Goal: Task Accomplishment & Management: Complete application form

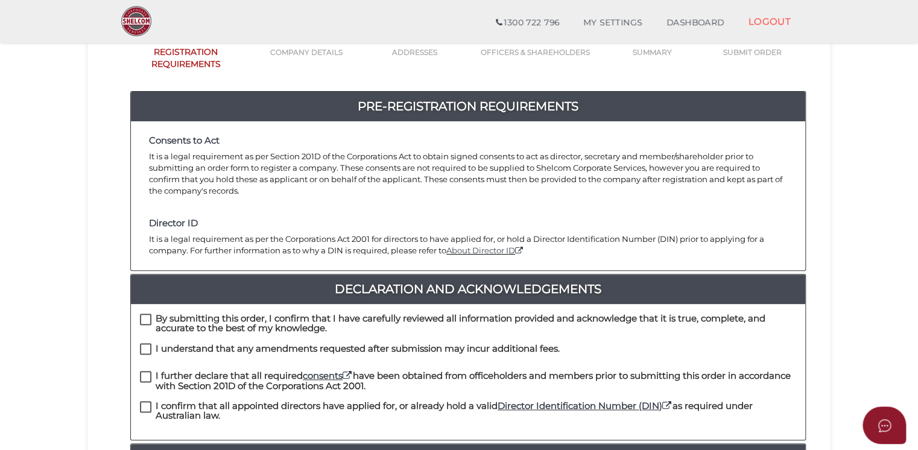
scroll to position [121, 0]
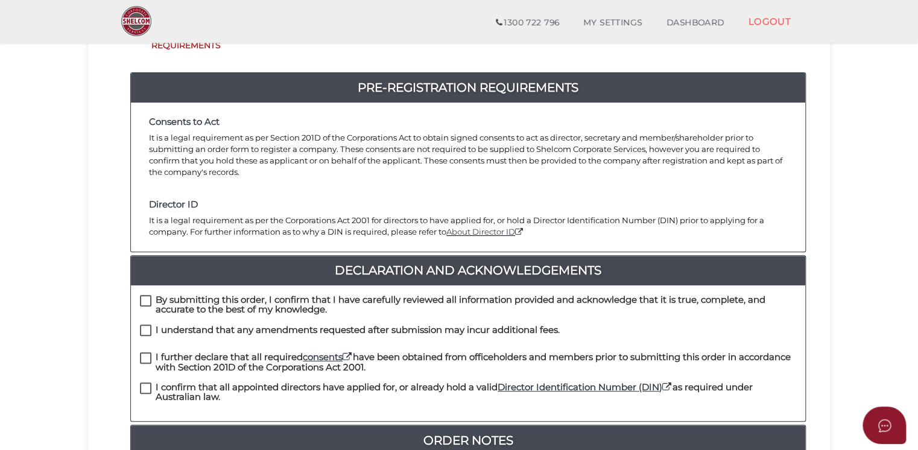
click at [151, 295] on label "By submitting this order, I confirm that I have carefully reviewed all informat…" at bounding box center [468, 302] width 656 height 15
checkbox input "true"
click at [150, 325] on label "I understand that any amendments requested after submission may incur additiona…" at bounding box center [350, 332] width 420 height 15
click at [146, 325] on label "I understand that any amendments requested after submission may incur additiona…" at bounding box center [350, 332] width 420 height 15
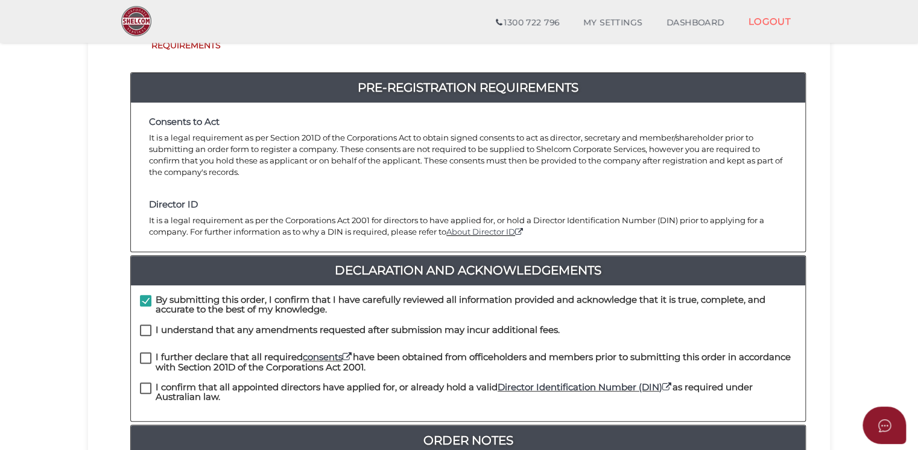
checkbox input "true"
click at [144, 352] on label "I further declare that all required consents have been obtained from officehold…" at bounding box center [468, 359] width 656 height 15
checkbox input "true"
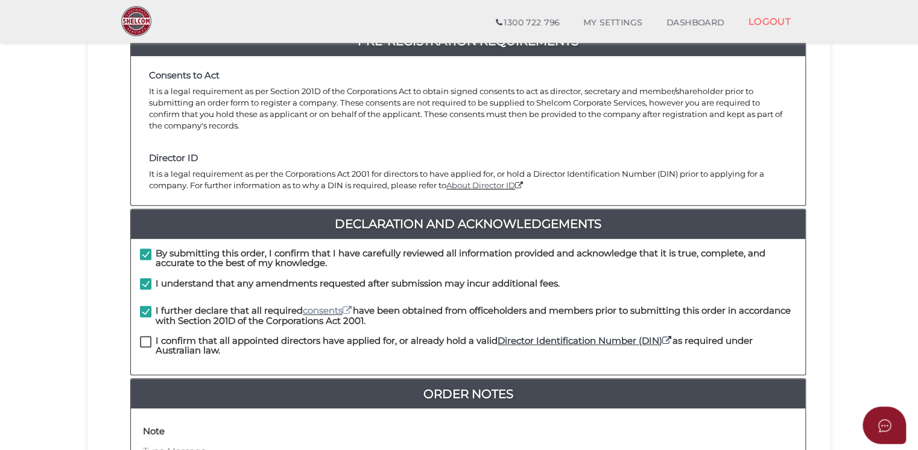
scroll to position [181, 0]
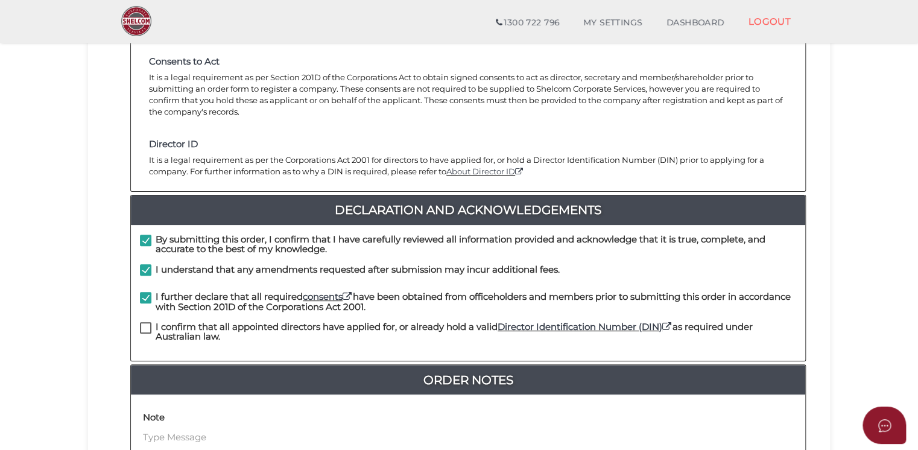
click at [142, 322] on label "I confirm that all appointed directors have applied for, or already hold a vali…" at bounding box center [468, 329] width 656 height 15
checkbox input "true"
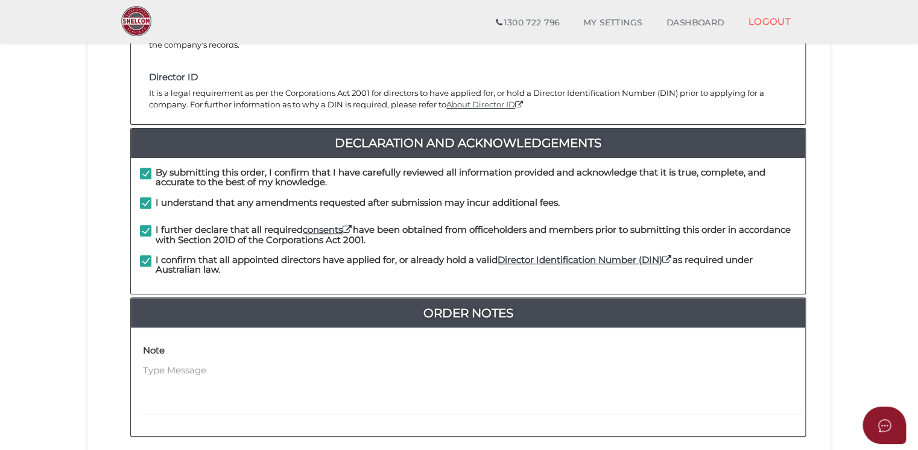
scroll to position [362, 0]
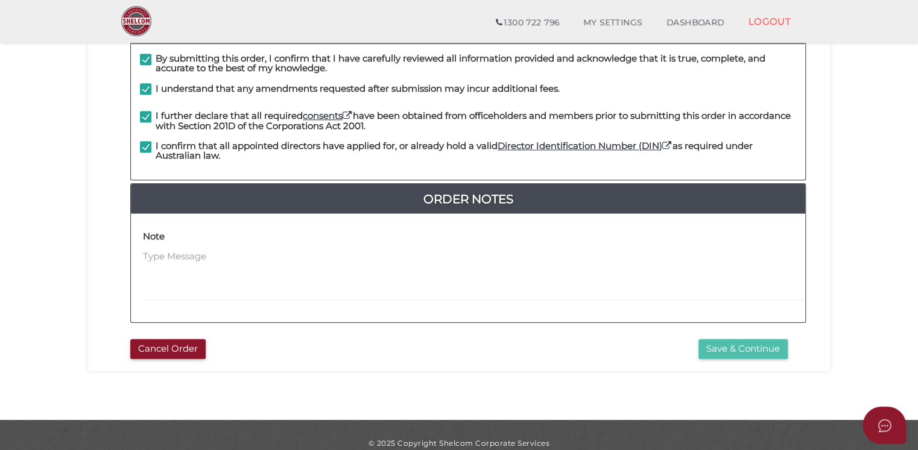
click at [758, 339] on button "Save & Continue" at bounding box center [743, 349] width 89 height 20
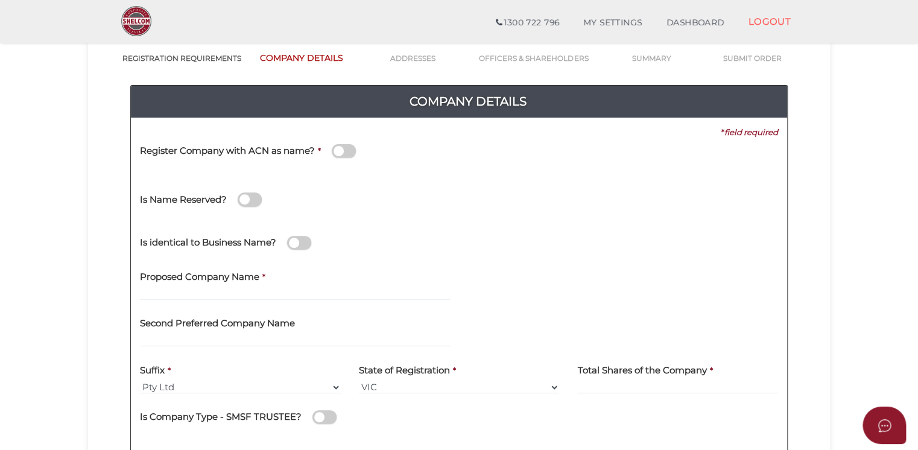
scroll to position [121, 0]
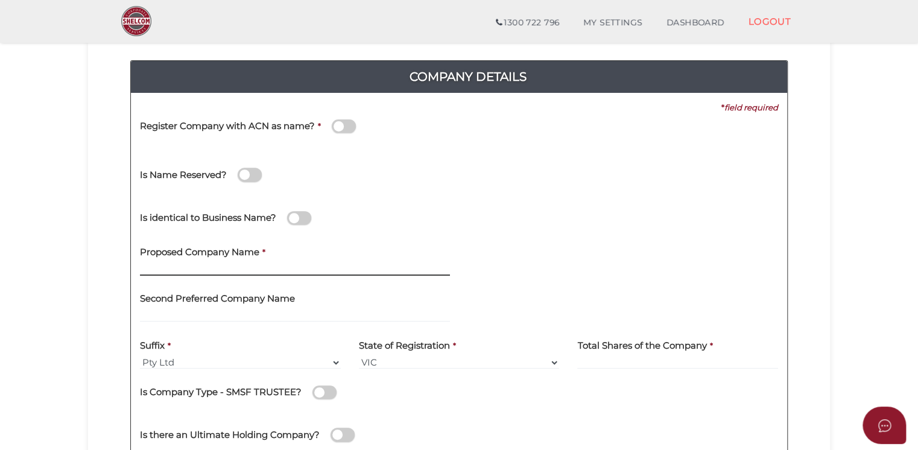
click at [243, 268] on input "text" at bounding box center [295, 268] width 310 height 13
type input "PATIENCE"
click at [597, 353] on label "Total Shares of the Company" at bounding box center [641, 343] width 129 height 25
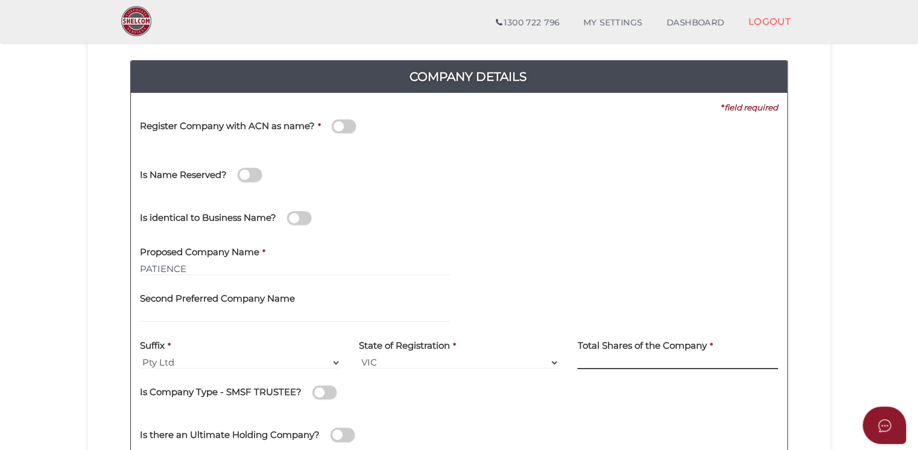
click at [596, 362] on input at bounding box center [677, 362] width 201 height 13
type input "12"
click at [528, 407] on div "Is Company Type - SMSF TRUSTEE?" at bounding box center [459, 395] width 638 height 34
click at [331, 392] on span at bounding box center [325, 393] width 24 height 14
click at [0, 0] on input "checkbox" at bounding box center [0, 0] width 0 height 0
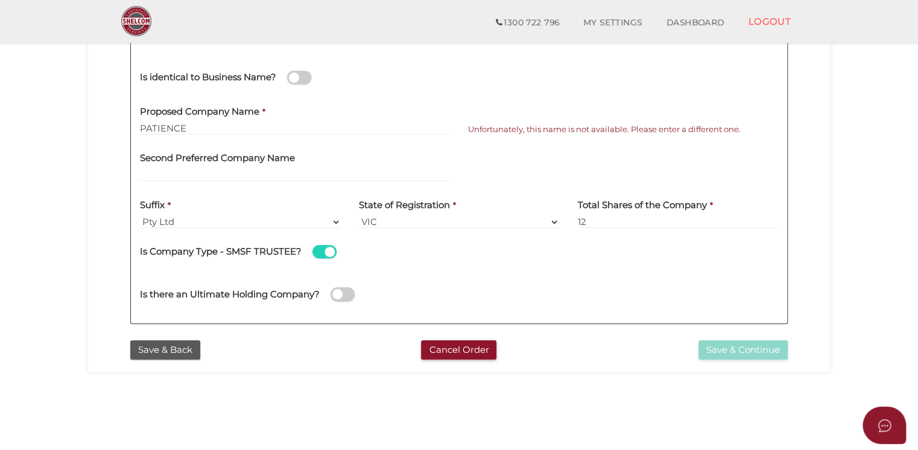
scroll to position [241, 0]
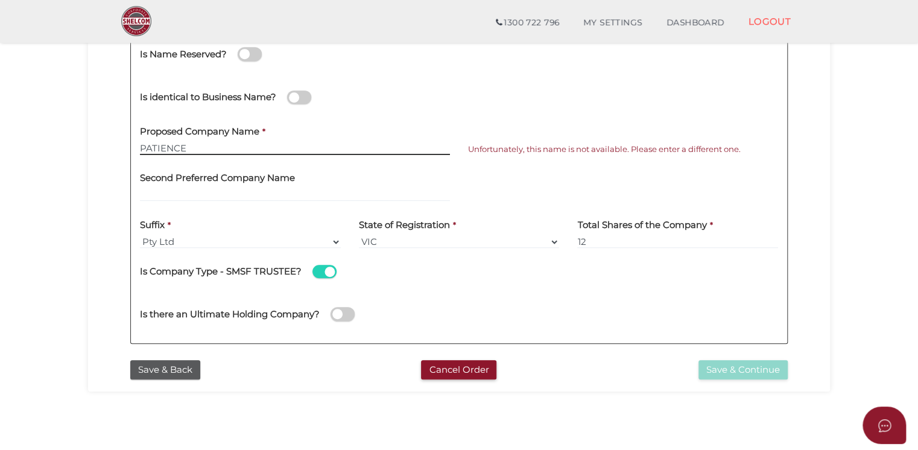
click at [191, 151] on input "PATIENCE" at bounding box center [295, 148] width 310 height 13
type input "P"
type input "EPIMONE"
click at [510, 178] on div at bounding box center [623, 187] width 328 height 47
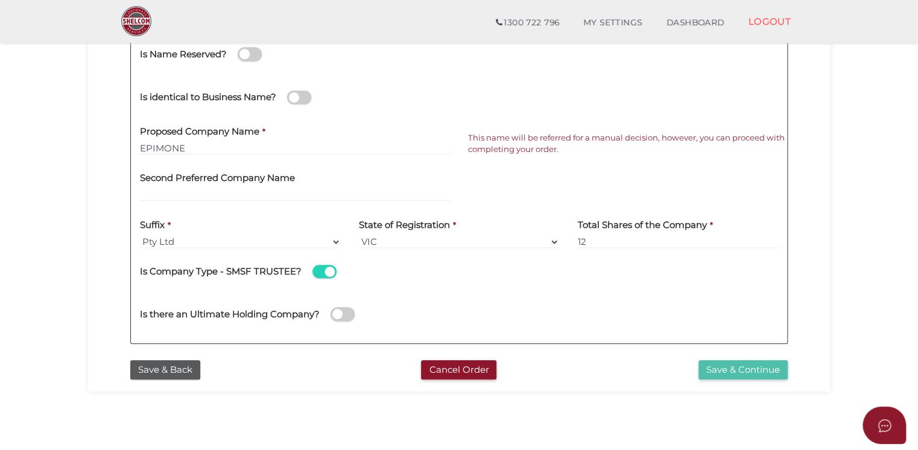
click at [735, 373] on button "Save & Continue" at bounding box center [743, 370] width 89 height 20
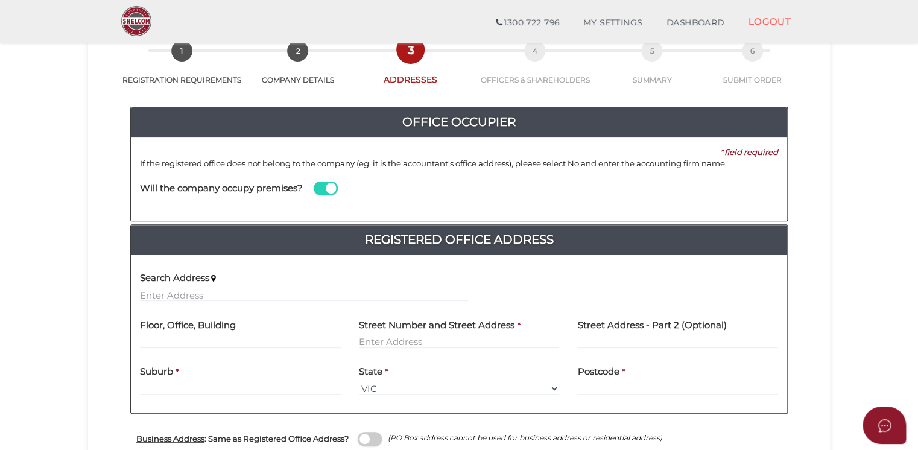
scroll to position [241, 0]
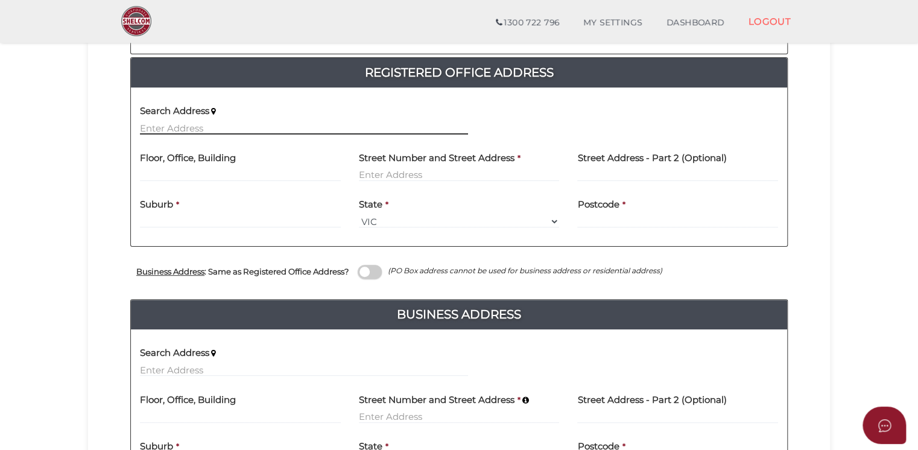
click at [202, 125] on input "text" at bounding box center [304, 127] width 328 height 13
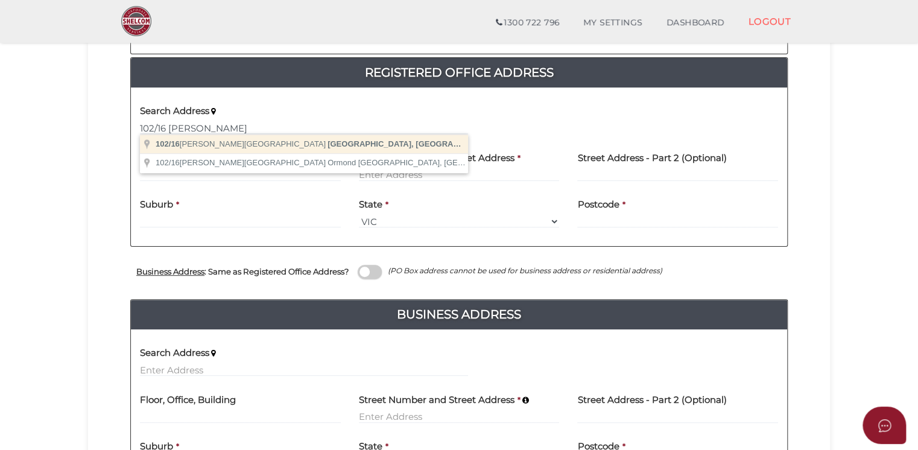
type input "[STREET_ADDRESS][PERSON_NAME]"
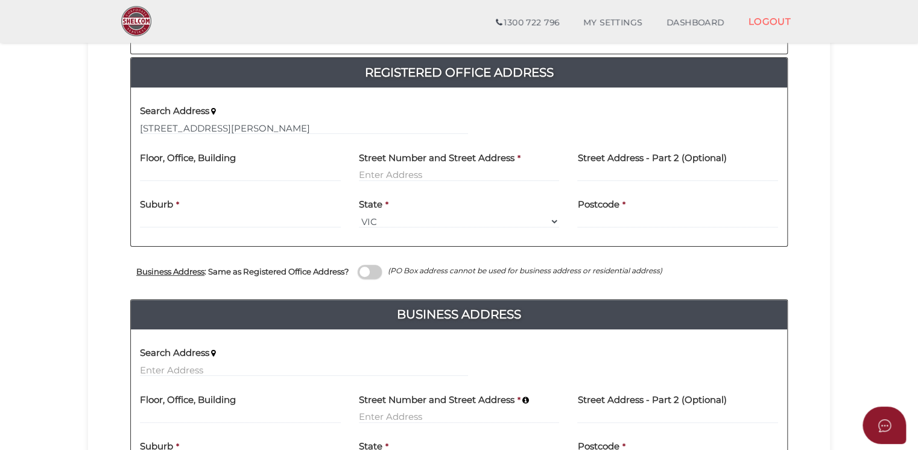
type input "102"
type input "[STREET_ADDRESS][PERSON_NAME]"
type input "[GEOGRAPHIC_DATA]"
select select "VIC"
type input "3165"
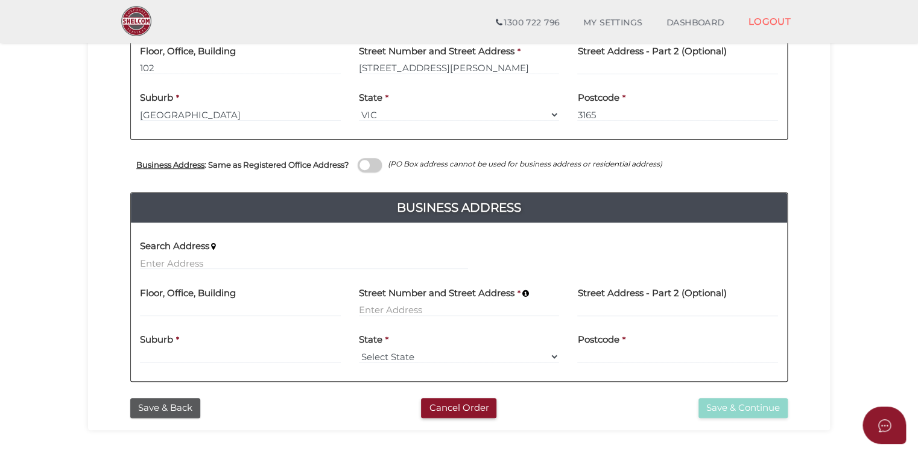
scroll to position [362, 0]
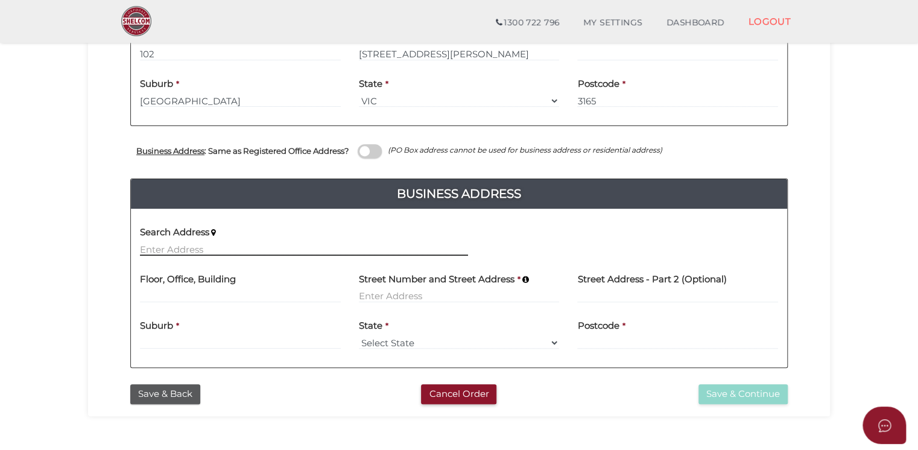
click at [192, 248] on input "text" at bounding box center [304, 249] width 328 height 13
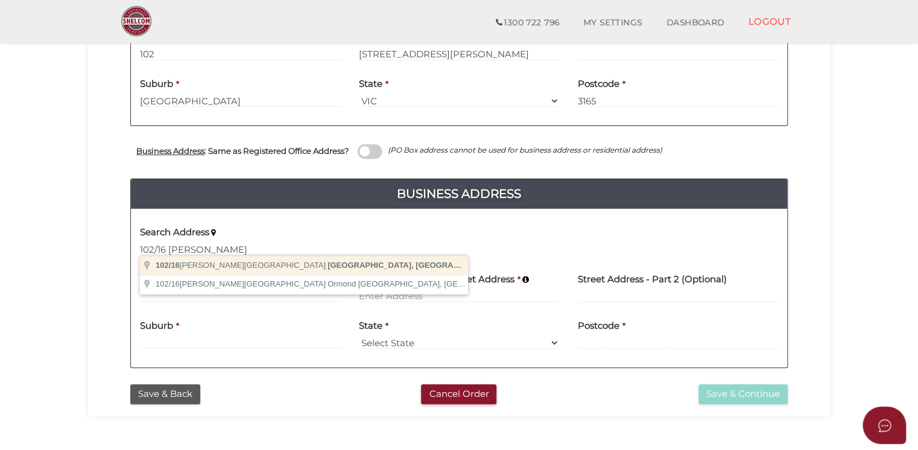
type input "102/16 Malane Street, Bentleigh East VIC, Australia"
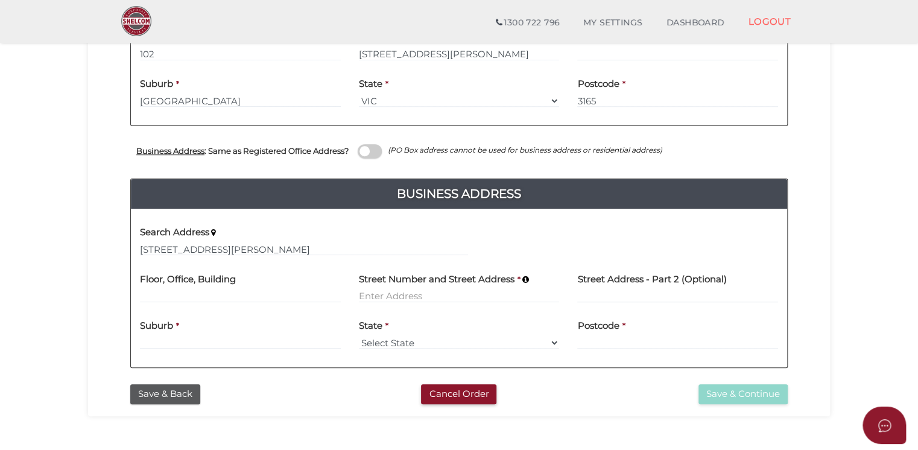
type input "102"
type input "16 Malane Street"
type input "Bentleigh East"
select select "VIC"
type input "3165"
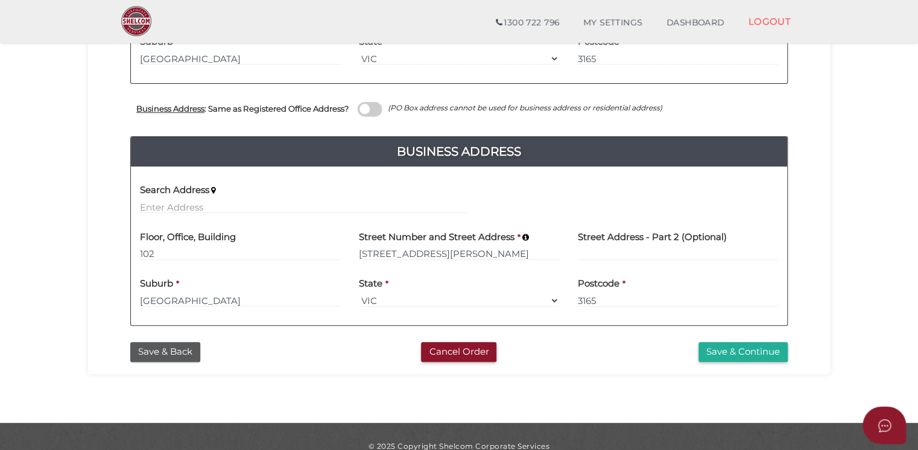
scroll to position [422, 0]
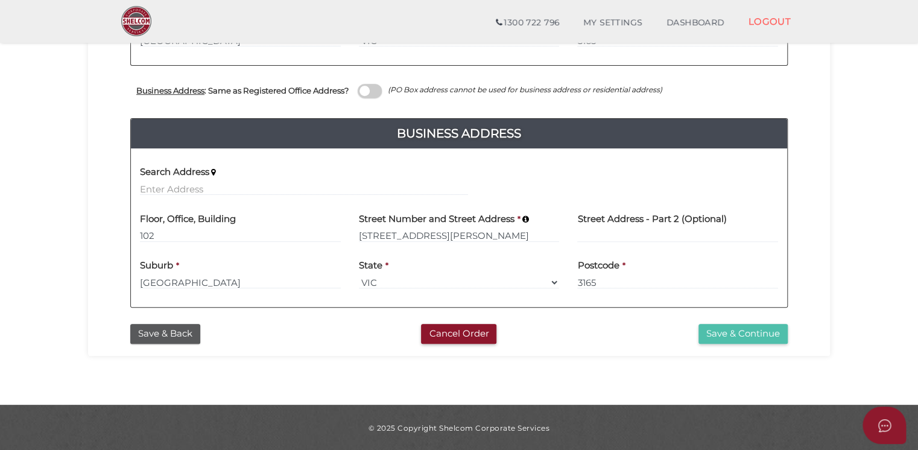
click at [752, 335] on button "Save & Continue" at bounding box center [743, 334] width 89 height 20
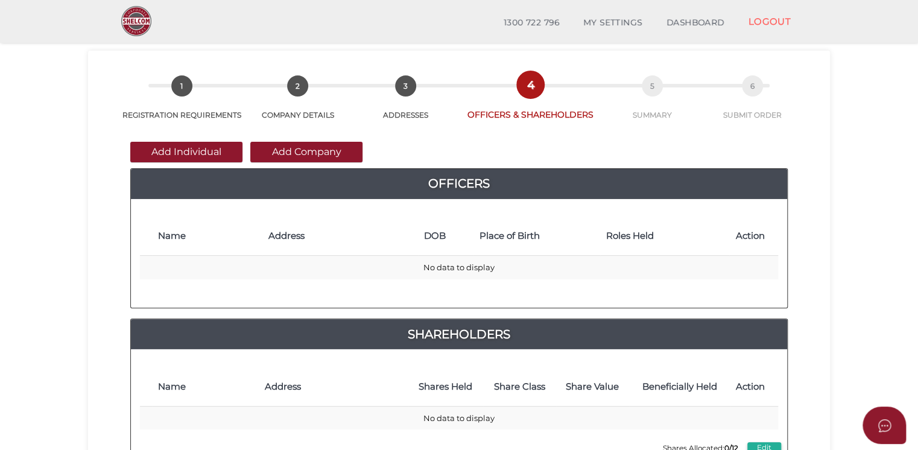
scroll to position [60, 0]
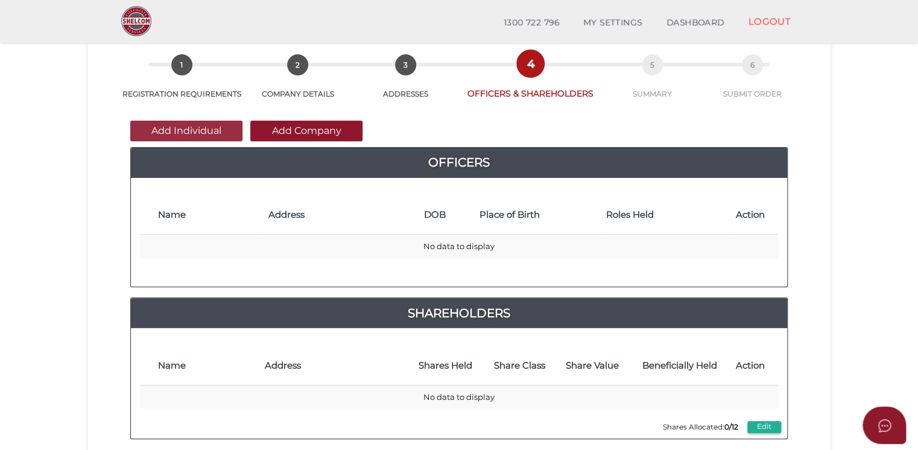
click at [167, 132] on button "Add Individual" at bounding box center [186, 131] width 112 height 21
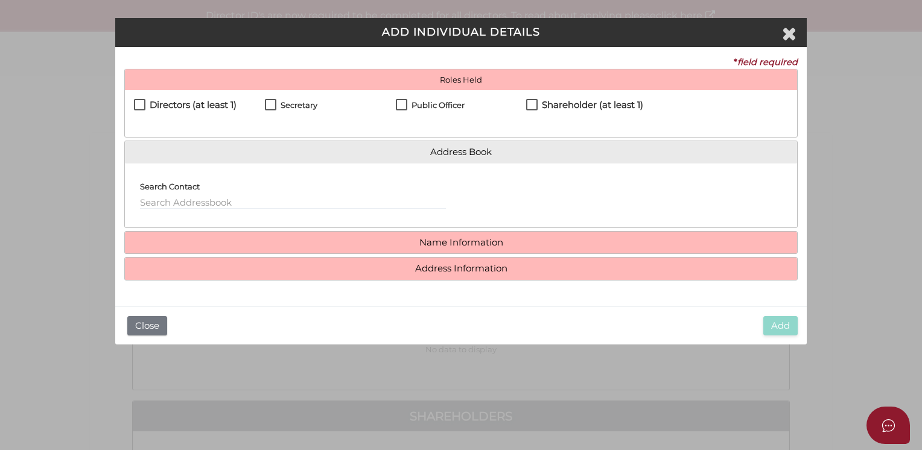
click at [138, 101] on label "Directors (at least 1)" at bounding box center [185, 107] width 103 height 15
checkbox input "true"
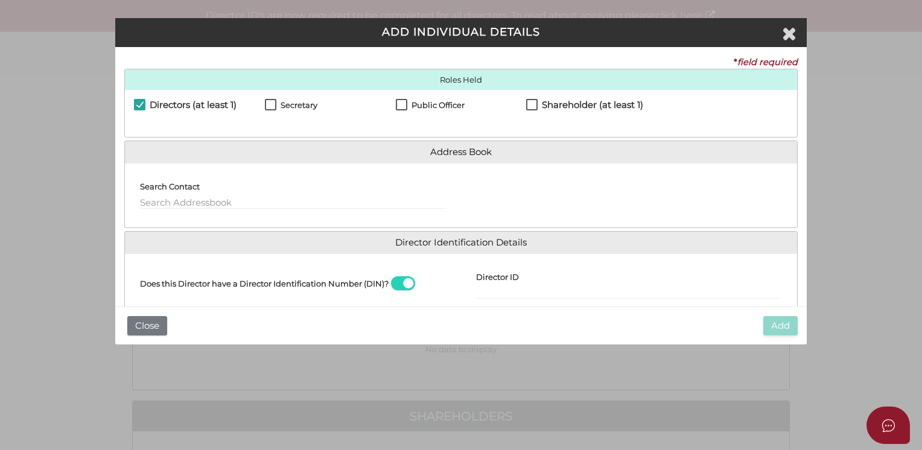
click at [268, 103] on label "Secretary" at bounding box center [291, 108] width 52 height 15
checkbox input "true"
click at [398, 105] on label "Public Officer" at bounding box center [430, 108] width 69 height 15
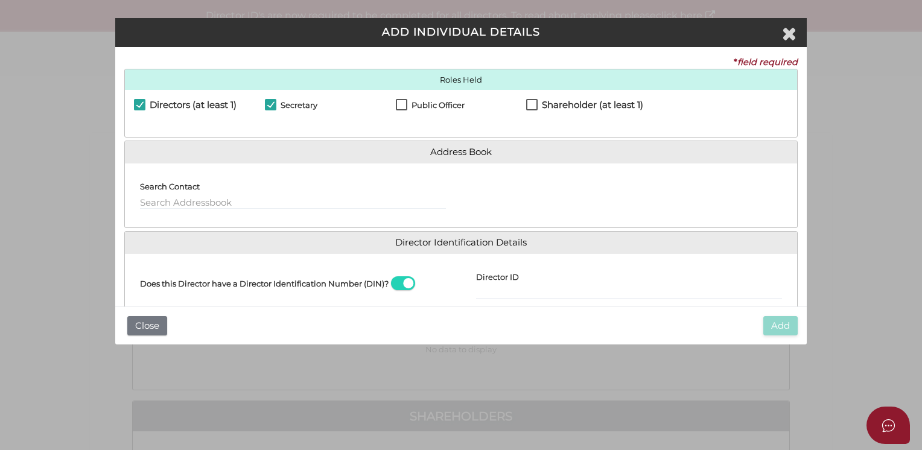
checkbox input "true"
click at [532, 104] on label "Shareholder (at least 1)" at bounding box center [584, 107] width 117 height 15
checkbox input "true"
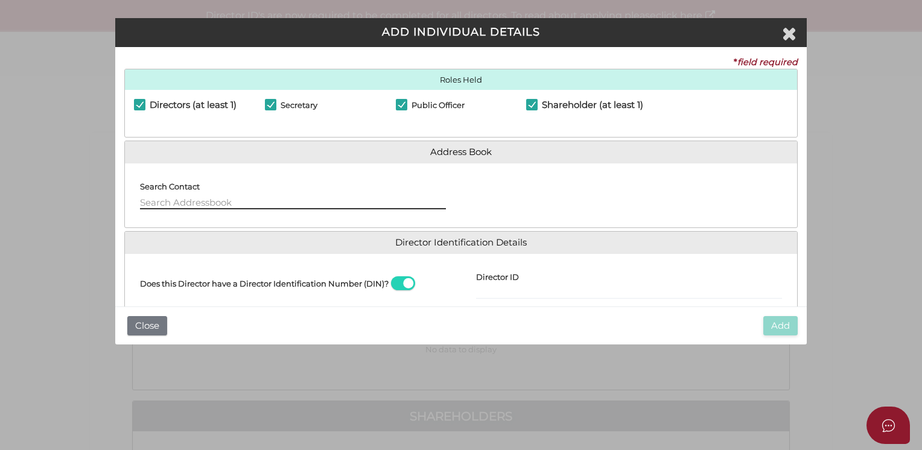
click at [241, 205] on input "text" at bounding box center [293, 202] width 306 height 13
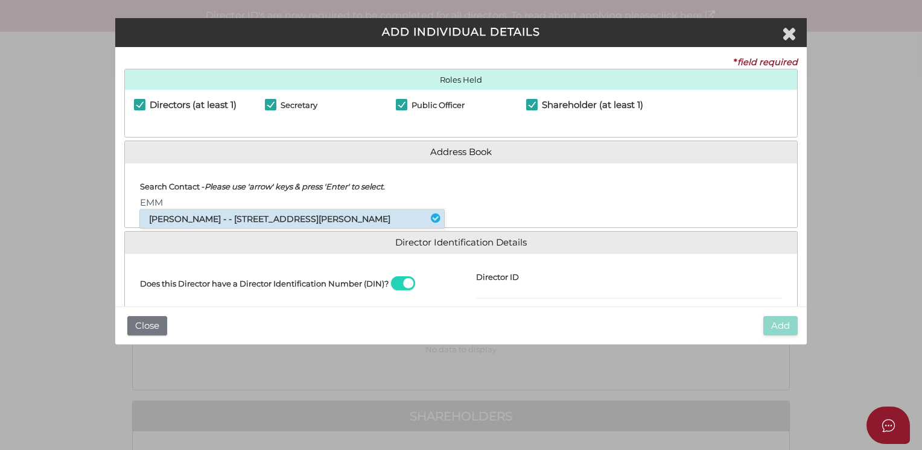
click at [393, 221] on li "Emmanuel Sparis - - 203-205 Blackburn Road, Mount Waverley, VIC, 3149" at bounding box center [292, 219] width 304 height 18
type input "[PERSON_NAME]"
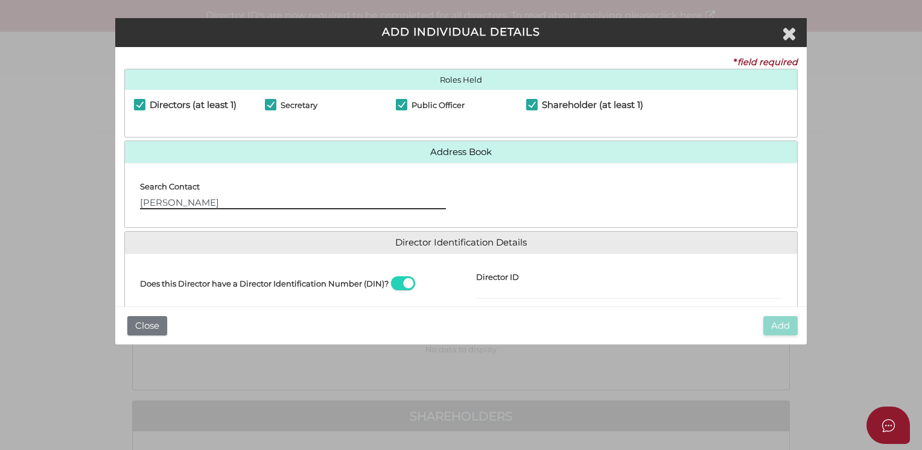
click at [199, 203] on input "[PERSON_NAME]" at bounding box center [293, 202] width 306 height 13
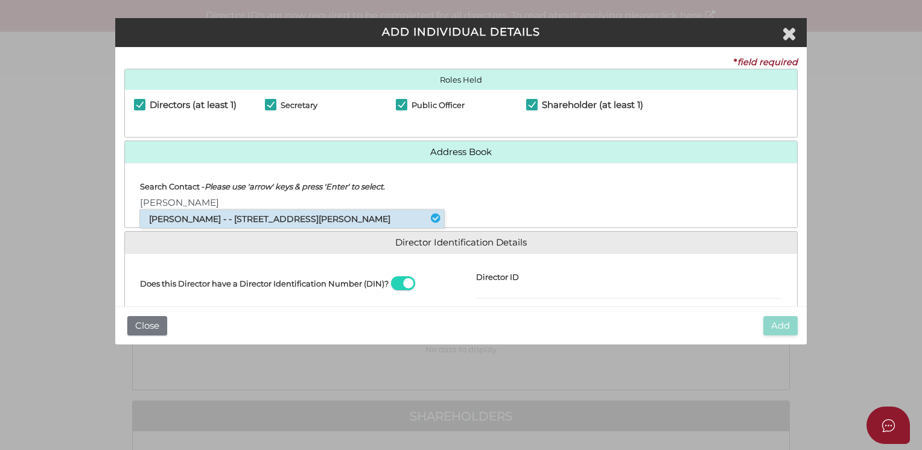
click at [221, 225] on li "Emmanuel Sparis - - 203-205 Blackburn Road, Mount Waverley, VIC, 3149" at bounding box center [292, 219] width 304 height 18
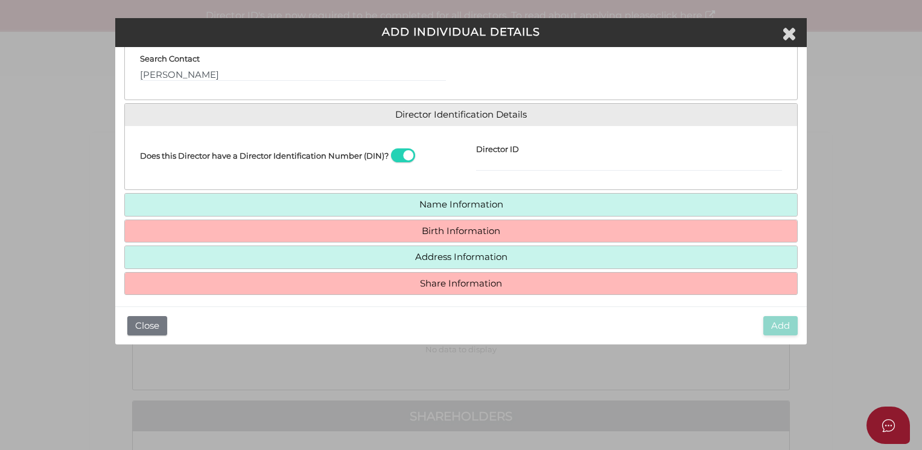
scroll to position [135, 0]
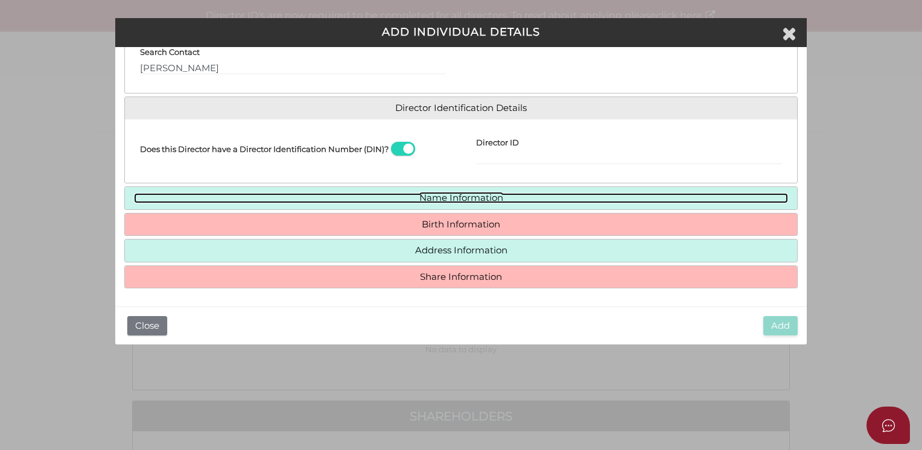
click at [454, 197] on link "Name Information" at bounding box center [461, 198] width 654 height 10
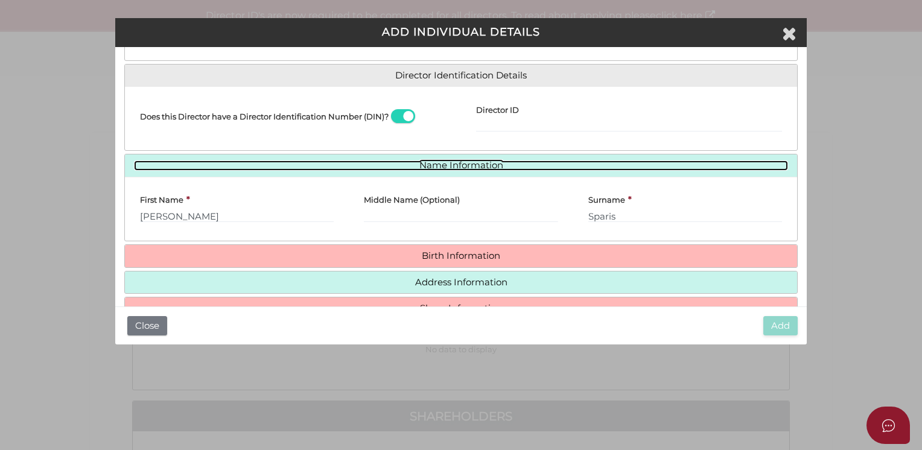
scroll to position [198, 0]
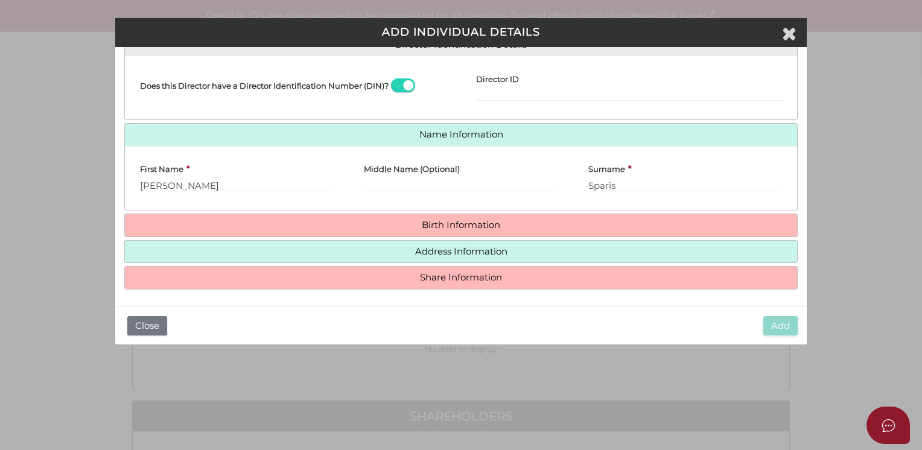
click at [460, 230] on h4 "Birth Information" at bounding box center [461, 225] width 672 height 22
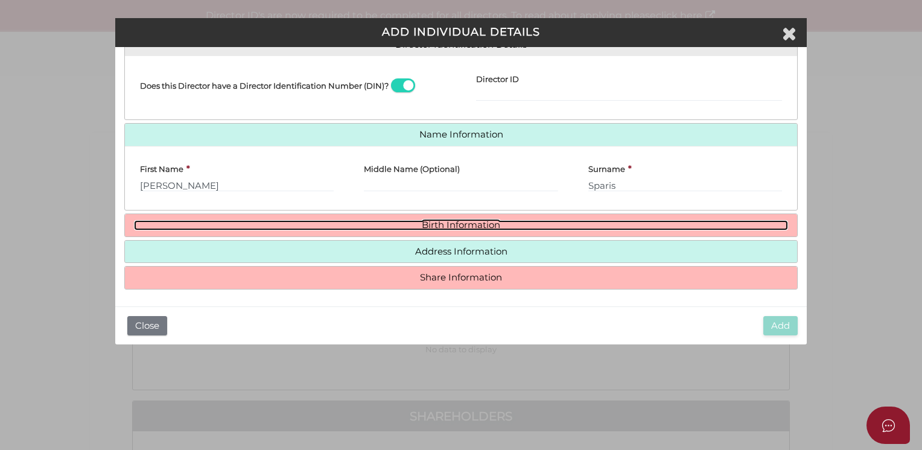
click at [466, 220] on link "Birth Information" at bounding box center [461, 225] width 654 height 10
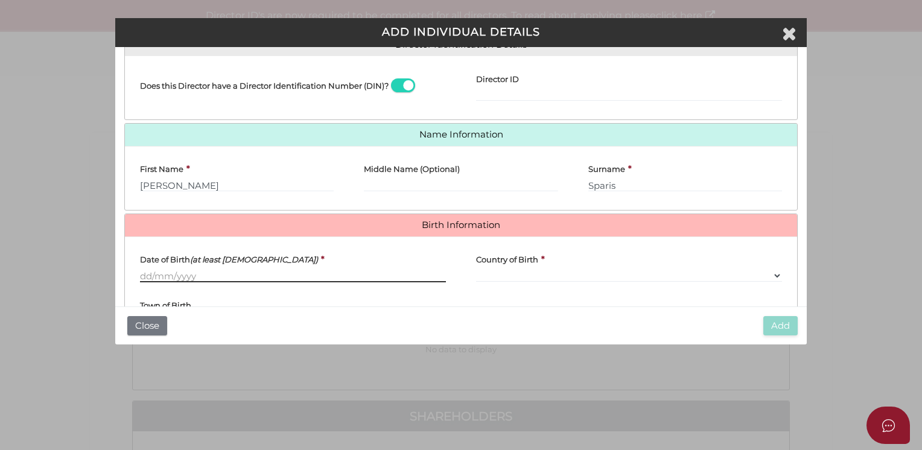
click at [145, 274] on input "Date of Birth (at least 18 years old)" at bounding box center [293, 275] width 306 height 13
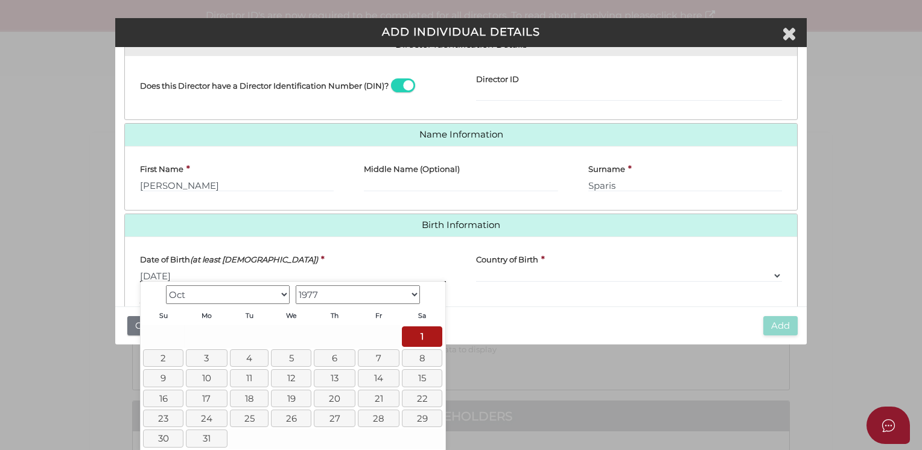
type input "01/10/1977"
click at [562, 269] on select "Please Select v Australia Afghanistan Albania Algeria American Samoa Andorra An…" at bounding box center [629, 275] width 306 height 13
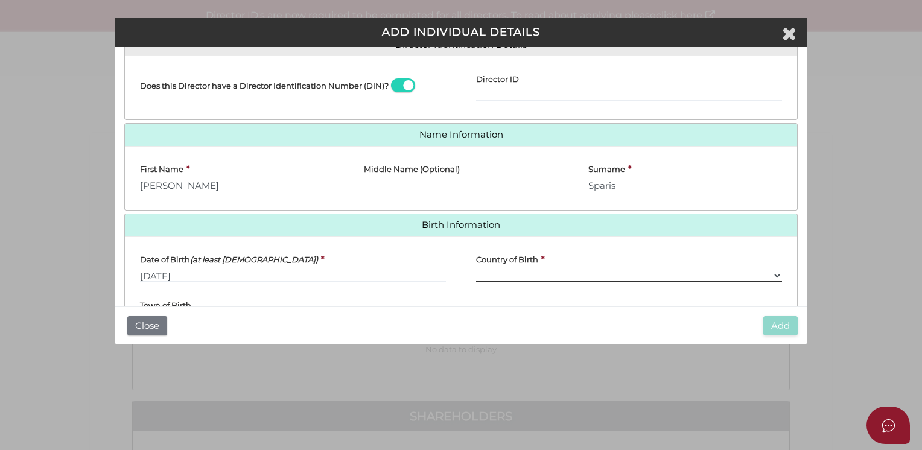
select select "[GEOGRAPHIC_DATA]"
click at [476, 269] on select "Please Select v Australia Afghanistan Albania Algeria American Samoa Andorra An…" at bounding box center [629, 275] width 306 height 13
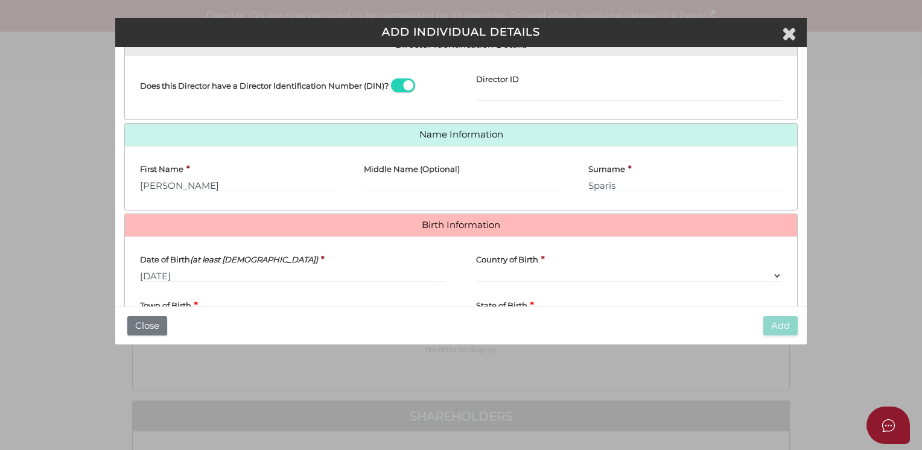
click at [204, 304] on div "Town of Birth *" at bounding box center [293, 309] width 306 height 36
click at [215, 294] on div "Town of Birth *" at bounding box center [293, 309] width 306 height 36
click at [227, 299] on div "Town of Birth *" at bounding box center [293, 309] width 306 height 36
click at [238, 300] on div "Town of Birth *" at bounding box center [293, 309] width 306 height 36
click at [242, 300] on div "Town of Birth *" at bounding box center [293, 309] width 306 height 36
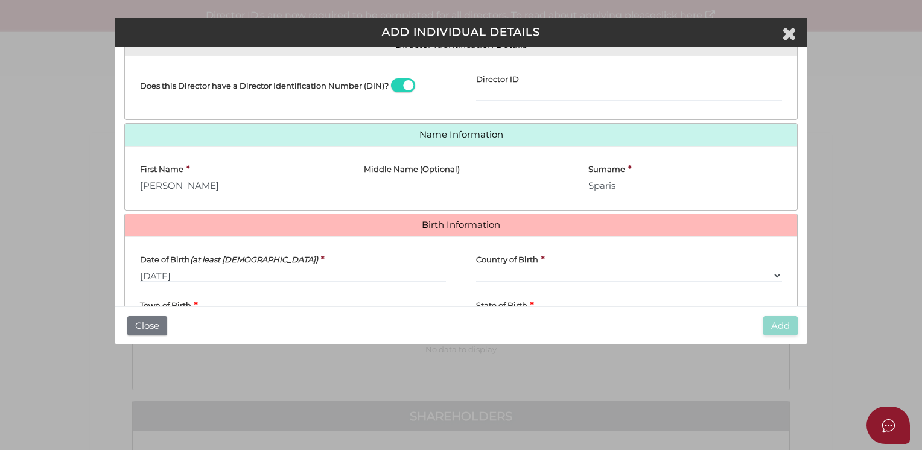
drag, startPoint x: 244, startPoint y: 300, endPoint x: 284, endPoint y: 306, distance: 40.3
click at [244, 300] on div "Town of Birth *" at bounding box center [293, 309] width 306 height 36
click at [513, 301] on h4 "State of Birth" at bounding box center [501, 305] width 51 height 8
click at [513, 314] on select "Please Select VIC ACT NSW NT QLD TAS WA SA" at bounding box center [629, 320] width 306 height 13
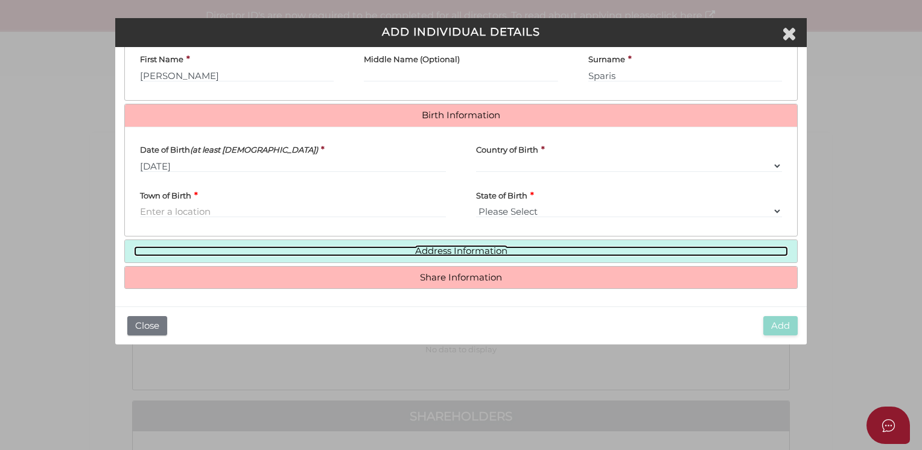
click at [522, 250] on link "Address Information" at bounding box center [461, 251] width 654 height 10
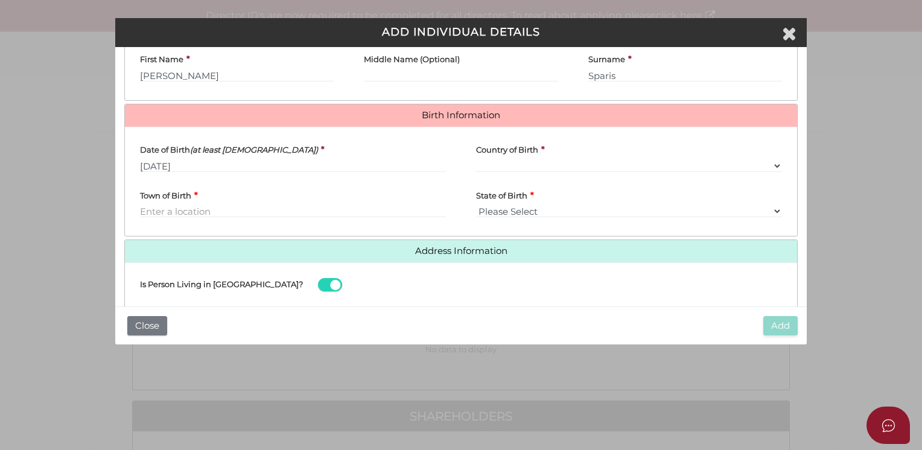
click at [526, 218] on div "State of Birth * Please Select VIC ACT NSW NT QLD TAS WA SA" at bounding box center [629, 204] width 336 height 45
click at [526, 209] on select "Please Select VIC ACT NSW NT QLD TAS WA SA" at bounding box center [629, 211] width 306 height 13
select select "VIC"
click at [476, 205] on select "Please Select VIC ACT NSW NT QLD TAS WA SA" at bounding box center [629, 211] width 306 height 13
click at [243, 212] on input "Town of Birth" at bounding box center [293, 211] width 306 height 13
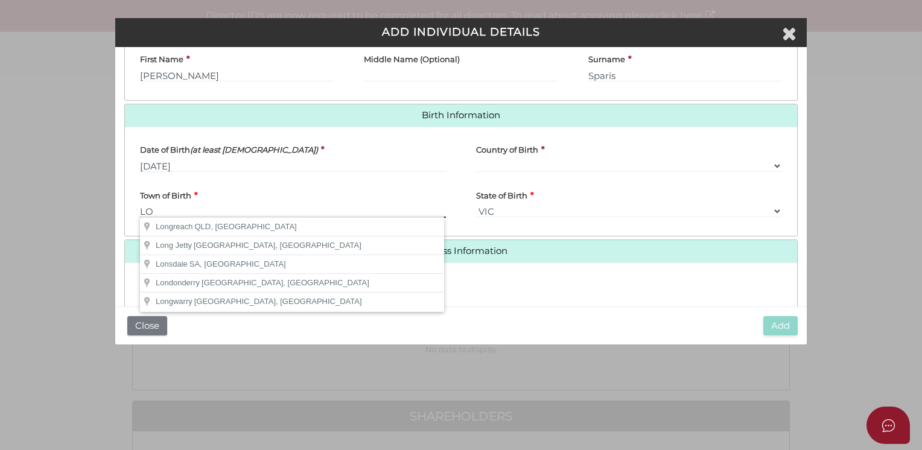
type input "L"
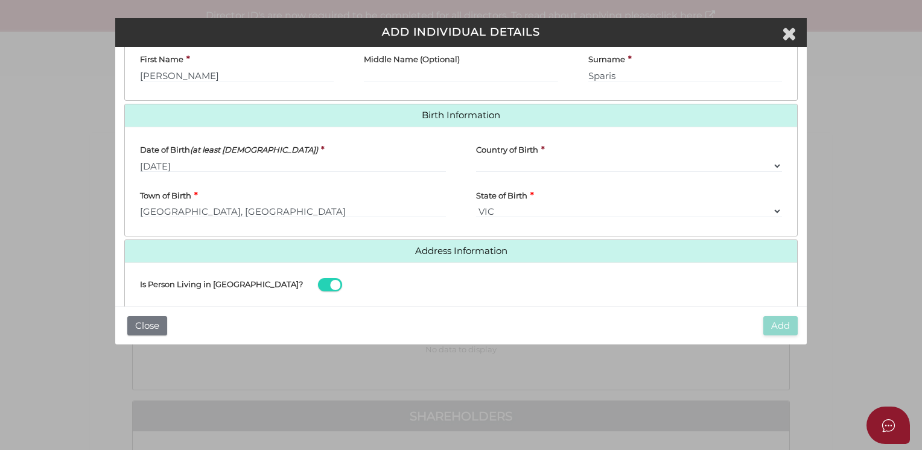
type input "Malvern East"
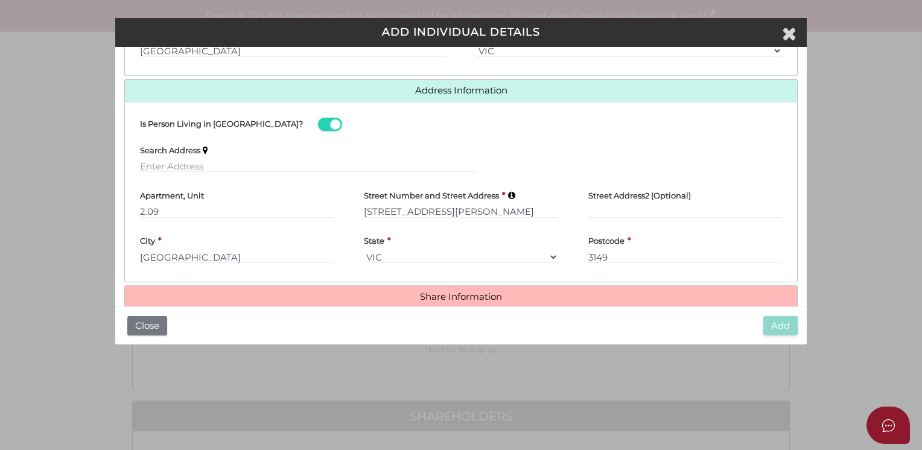
scroll to position [488, 0]
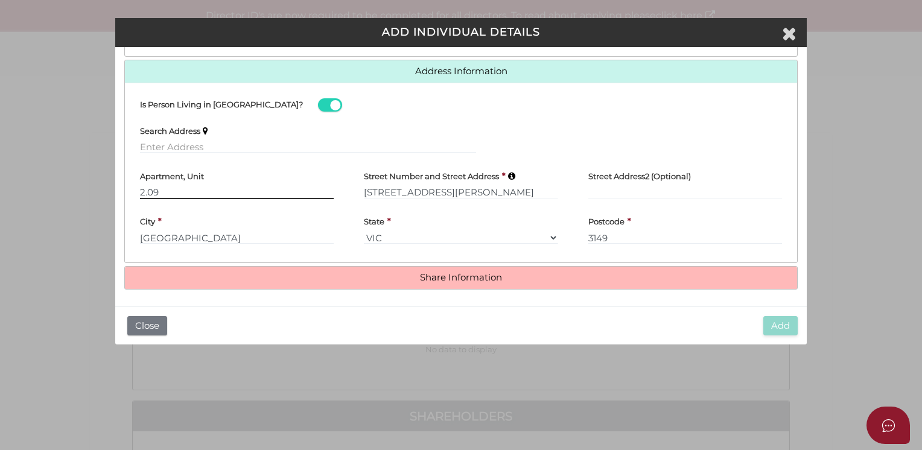
click at [160, 189] on input "2.09" at bounding box center [237, 192] width 194 height 13
click at [105, 197] on div "SMSF Trustee ADD INDIVIDUAL DETAILS * field required Roles Held Directors (at l…" at bounding box center [461, 225] width 922 height 450
type input "102"
drag, startPoint x: 490, startPoint y: 188, endPoint x: 261, endPoint y: 189, distance: 229.3
click at [261, 189] on div "Apartment, Unit 102 Street Number and Street Address * 203-205 Blackburn Road S…" at bounding box center [461, 184] width 672 height 45
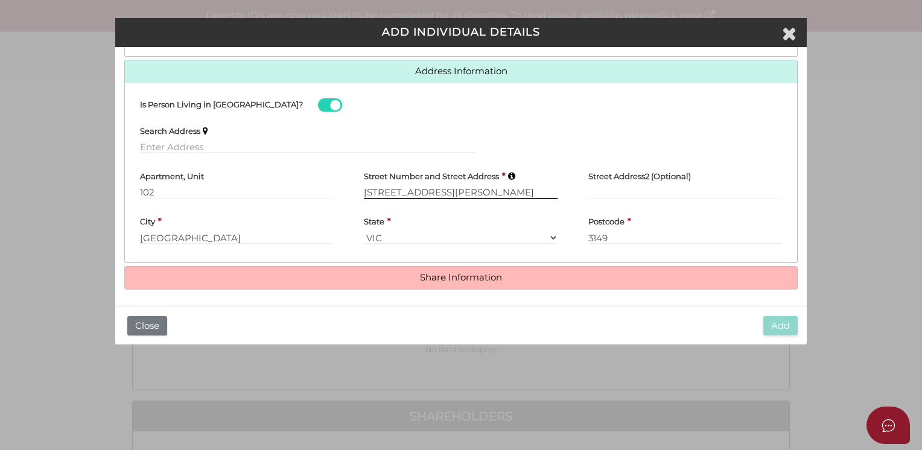
type input "16 MALANE STREET"
click at [228, 232] on div "City * Mount Waverley" at bounding box center [237, 226] width 194 height 36
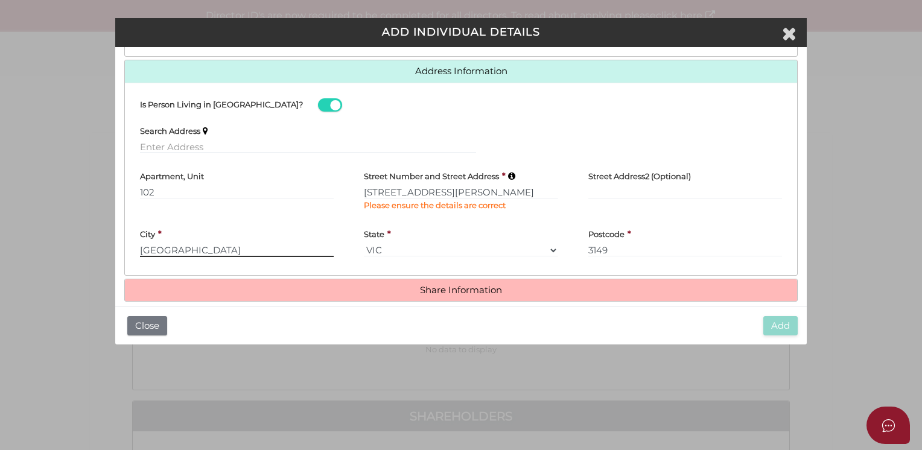
click at [0, 246] on html "Shelcom is loading Processing Payment...Please Wait... Director ID's are now re…" at bounding box center [461, 225] width 922 height 450
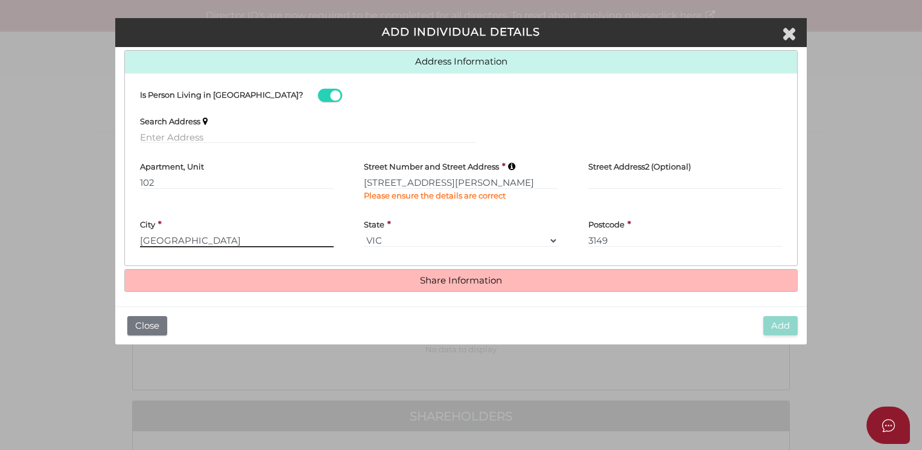
scroll to position [500, 0]
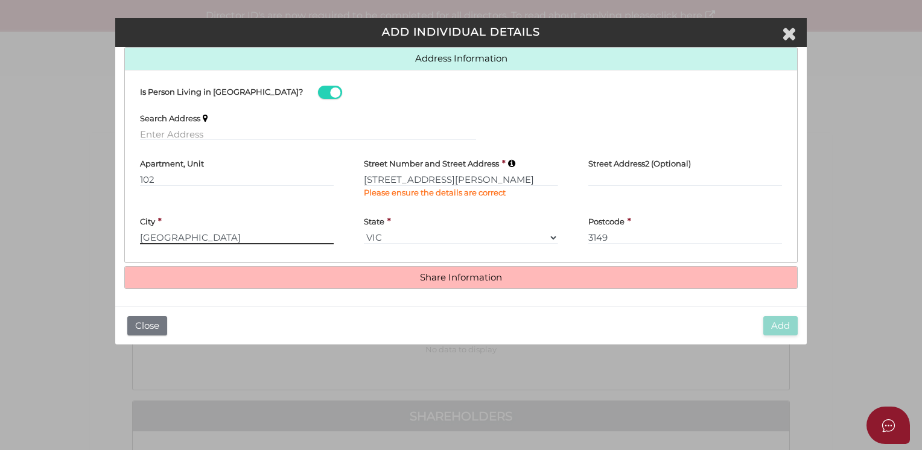
type input "EAST BENTLEIGH"
click at [462, 173] on input "16 MALANE STREET" at bounding box center [461, 179] width 194 height 13
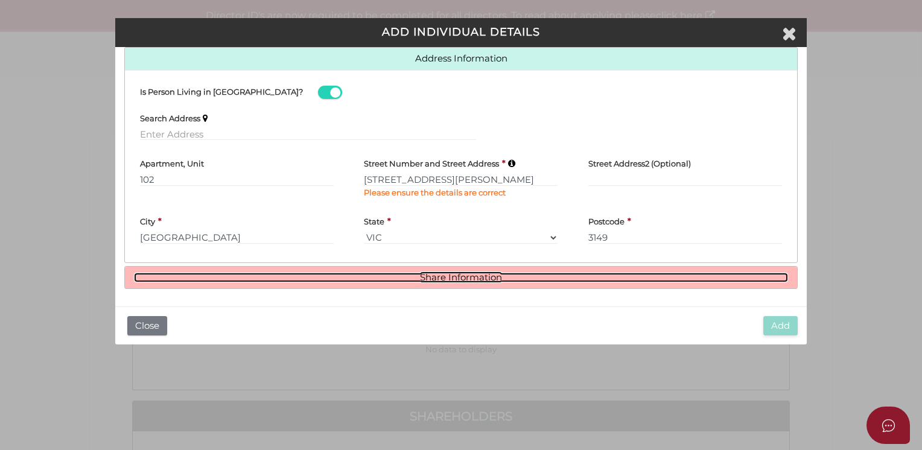
click at [466, 274] on link "Share Information" at bounding box center [461, 278] width 654 height 10
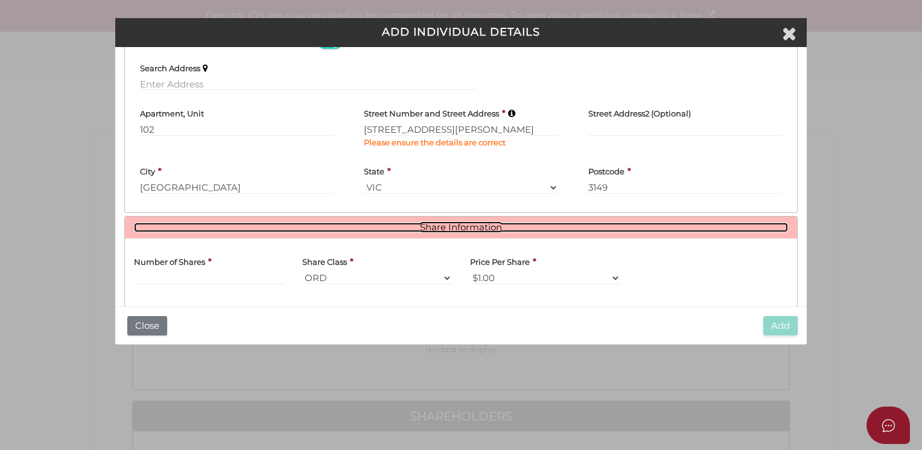
scroll to position [621, 0]
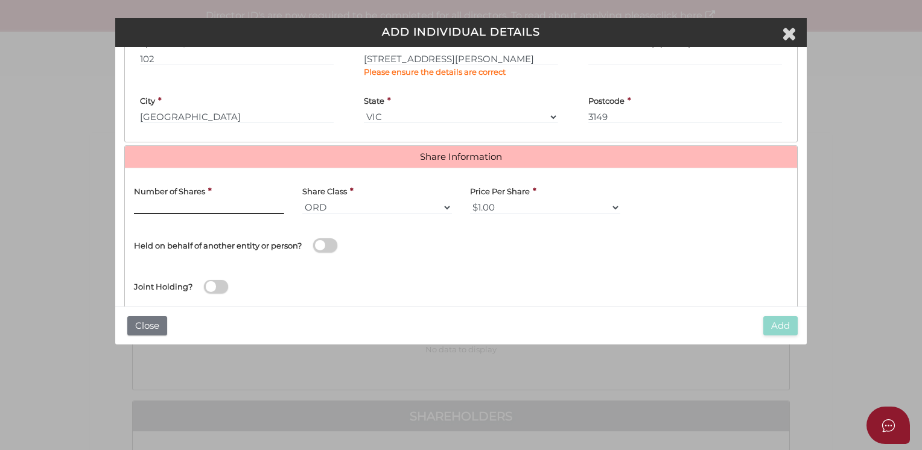
click at [215, 201] on input "text" at bounding box center [209, 207] width 150 height 13
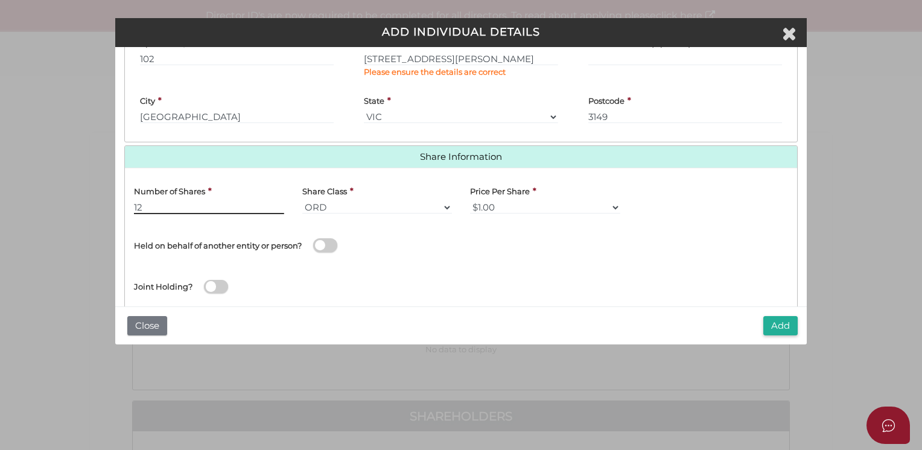
type input "12"
click at [427, 285] on div "Joint Holding?" at bounding box center [461, 283] width 672 height 39
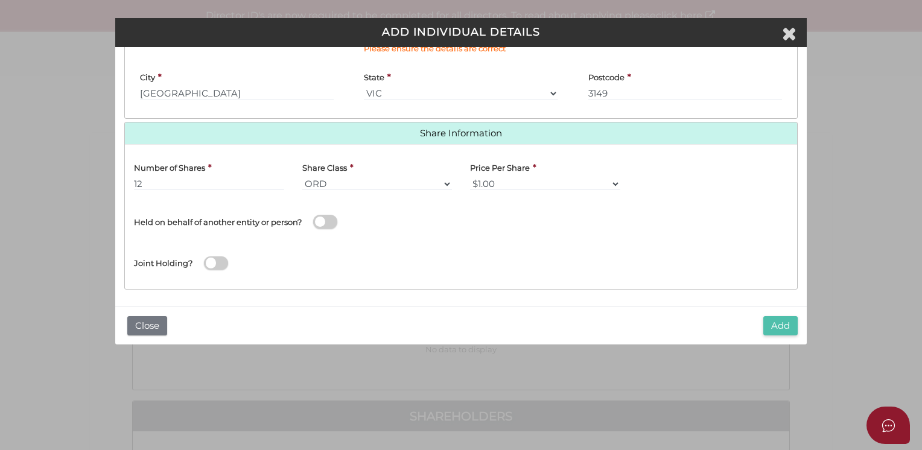
click at [777, 326] on button "Add" at bounding box center [780, 326] width 34 height 20
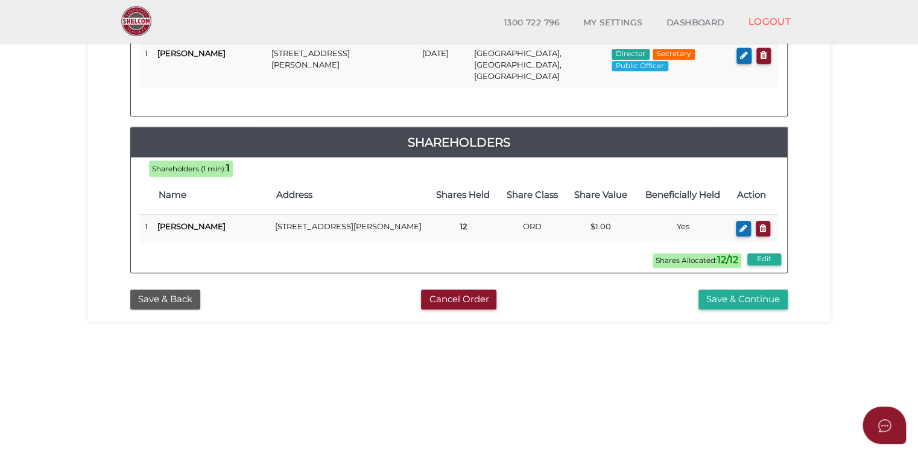
scroll to position [302, 0]
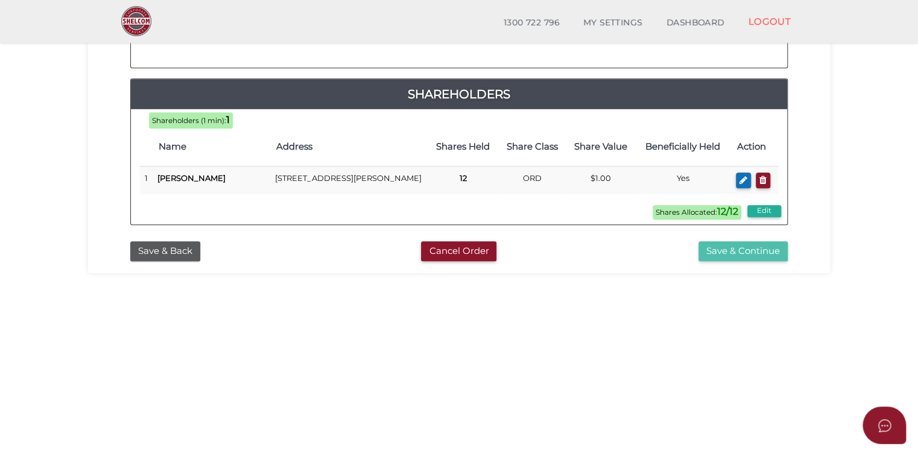
click at [741, 249] on button "Save & Continue" at bounding box center [743, 251] width 89 height 20
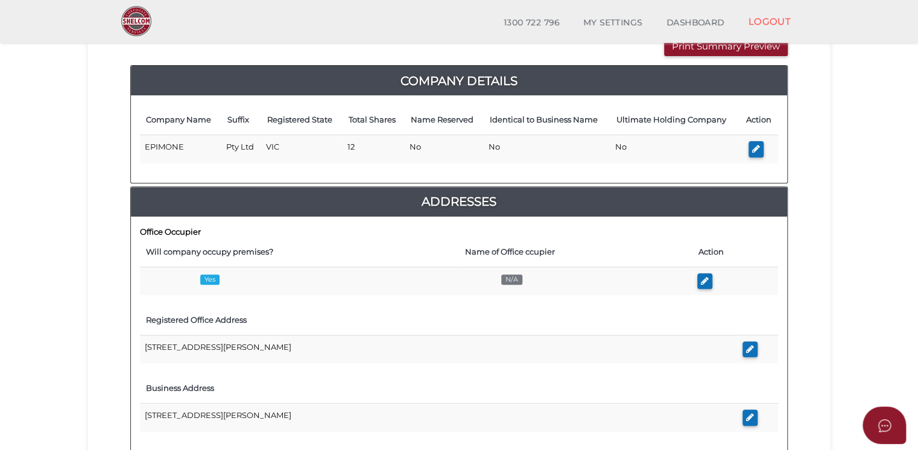
scroll to position [181, 0]
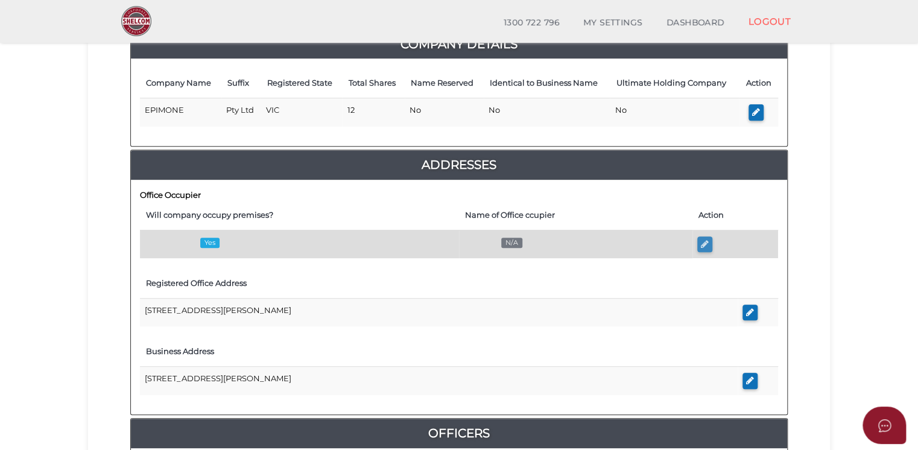
click at [702, 240] on icon "button" at bounding box center [705, 244] width 8 height 9
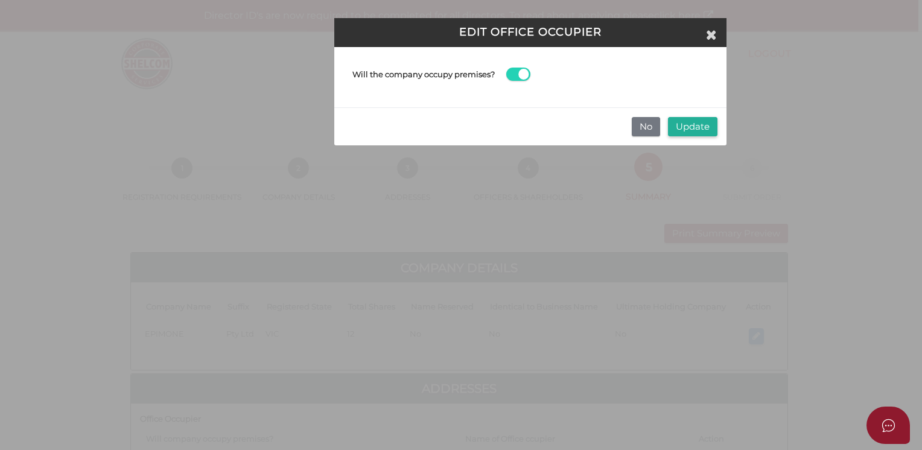
drag, startPoint x: 703, startPoint y: 123, endPoint x: 672, endPoint y: 153, distance: 43.1
click at [699, 125] on button "Update" at bounding box center [692, 127] width 49 height 20
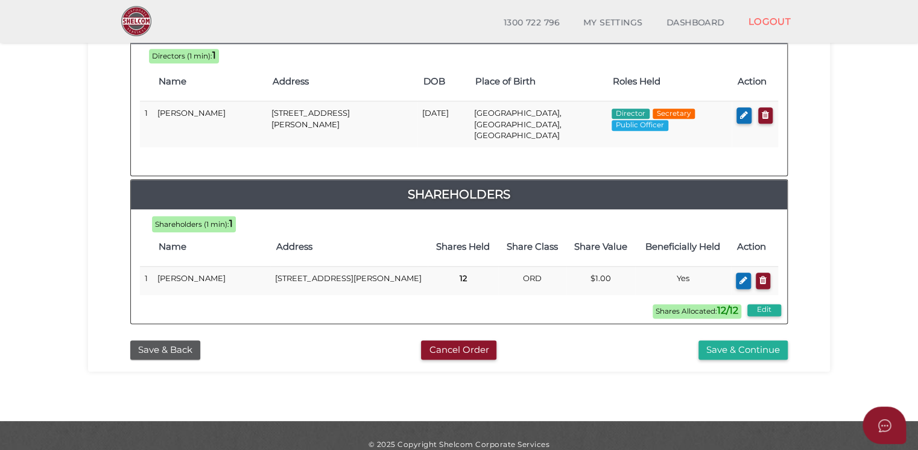
scroll to position [594, 0]
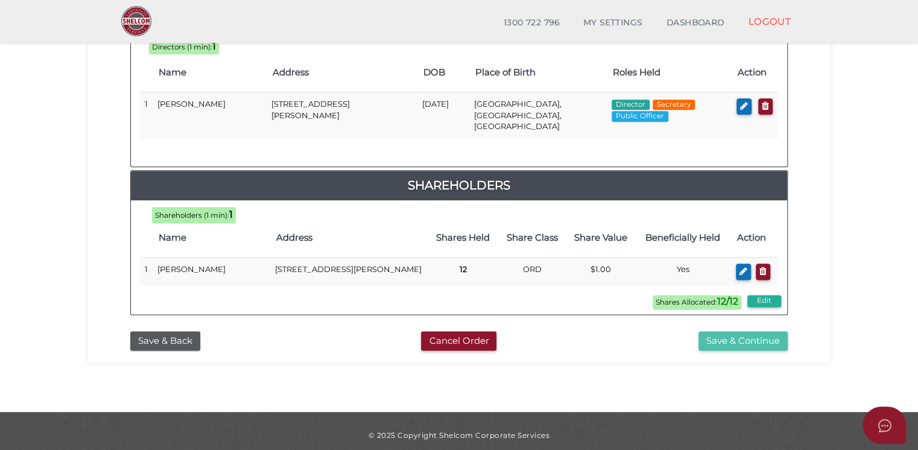
click at [729, 331] on button "Save & Continue" at bounding box center [743, 341] width 89 height 20
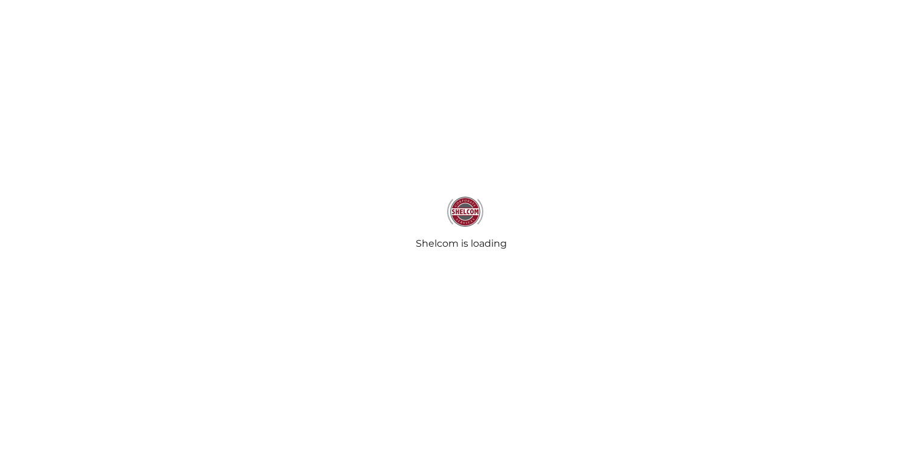
radio input "true"
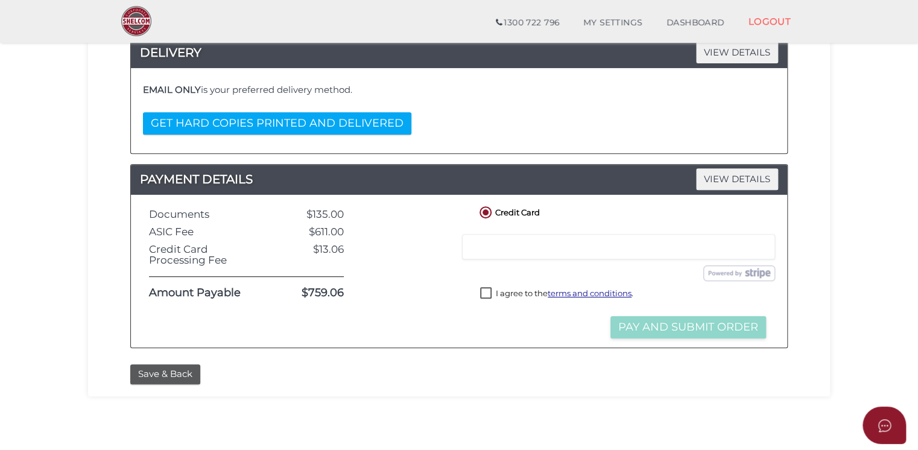
scroll to position [241, 0]
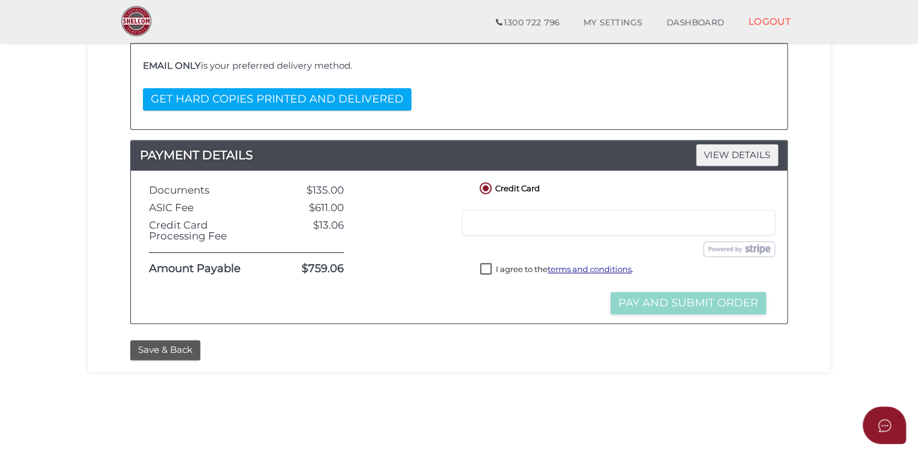
click at [485, 267] on label "I agree to the terms and conditions ." at bounding box center [556, 270] width 153 height 15
checkbox input "true"
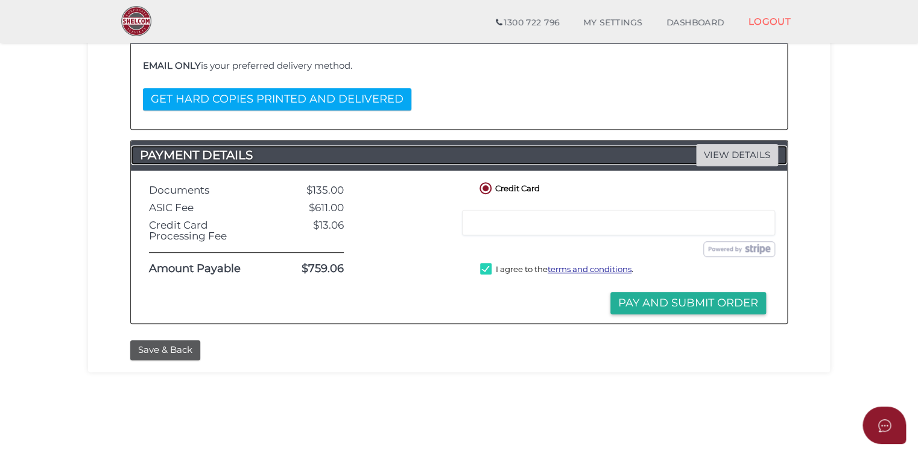
click at [744, 151] on span "VIEW DETAILS" at bounding box center [737, 154] width 82 height 21
click at [162, 345] on button "Save & Back" at bounding box center [165, 350] width 70 height 20
